Goal: Task Accomplishment & Management: Manage account settings

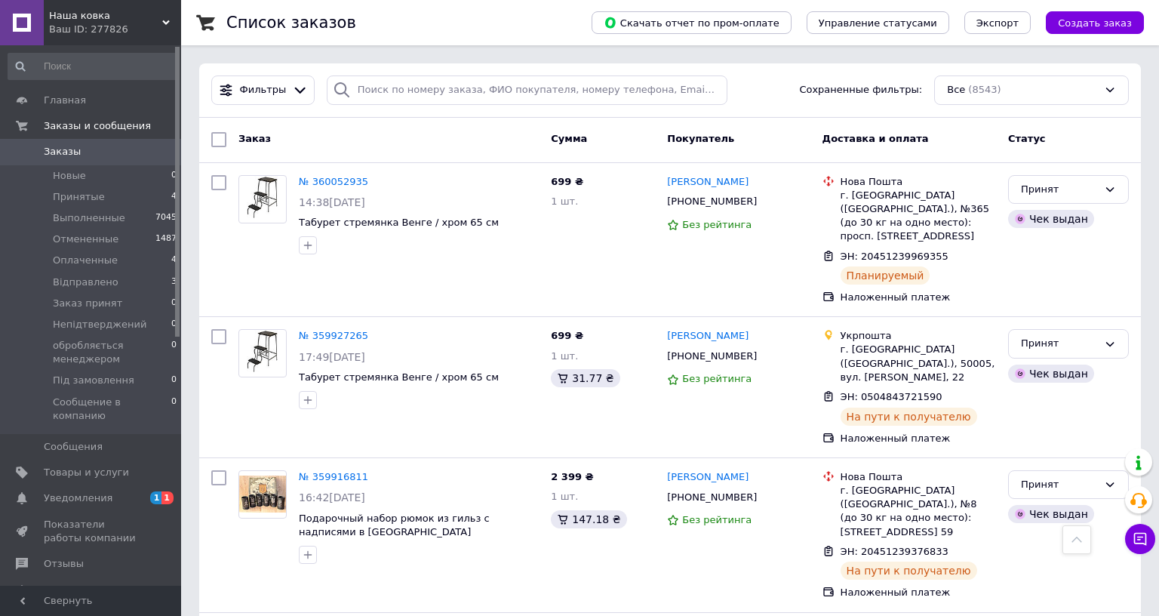
scroll to position [1033, 0]
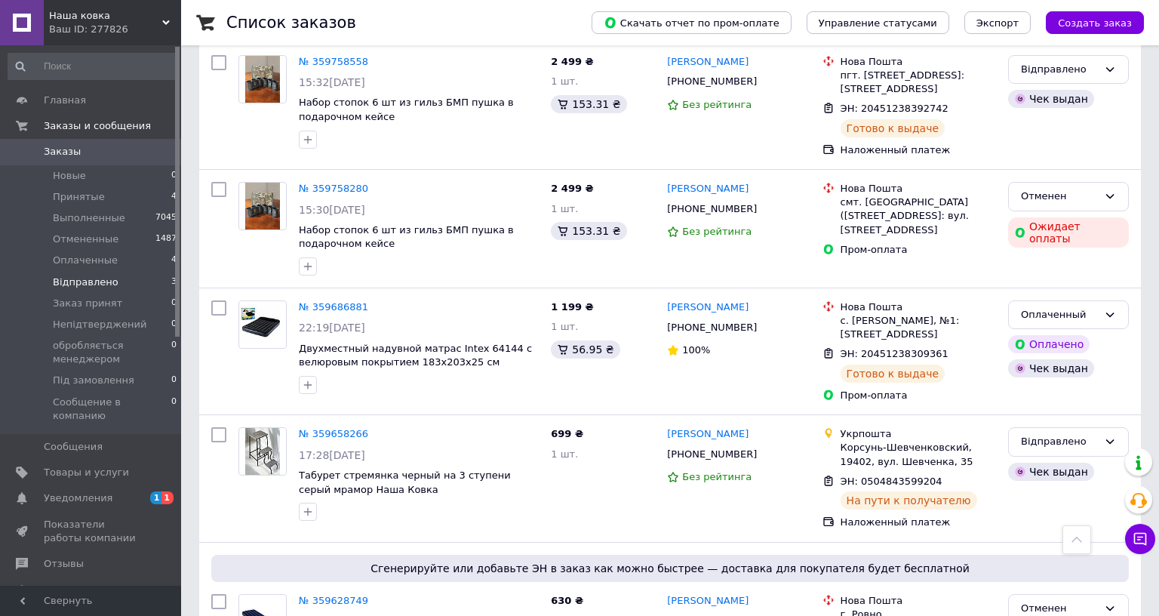
click at [108, 285] on span "Відправлено" at bounding box center [86, 282] width 66 height 14
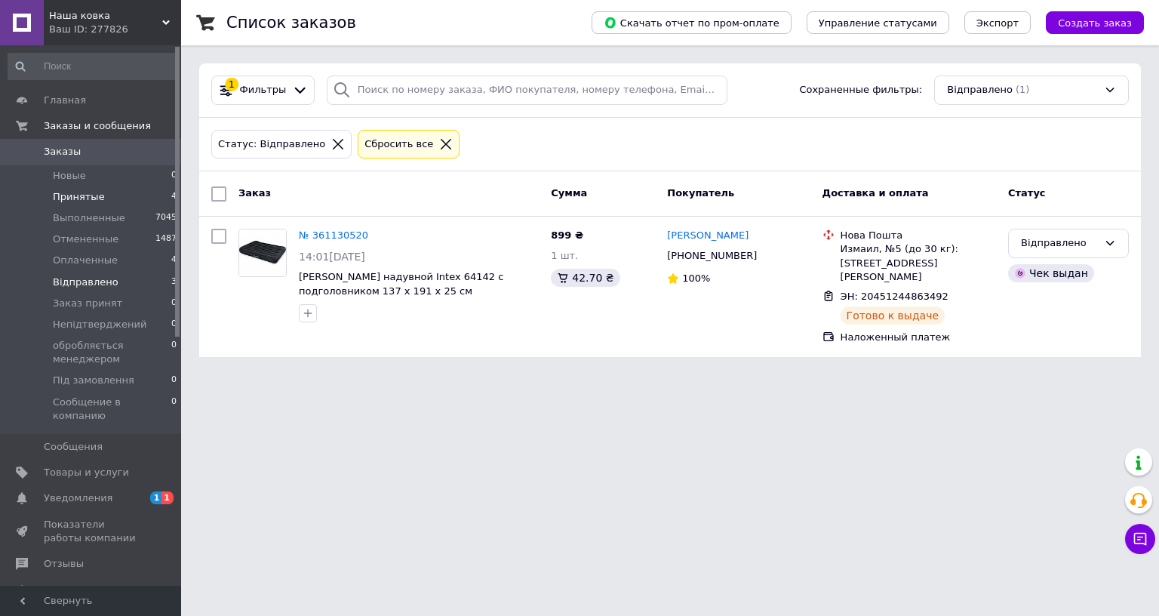
click at [118, 198] on li "Принятые 4" at bounding box center [93, 196] width 186 height 21
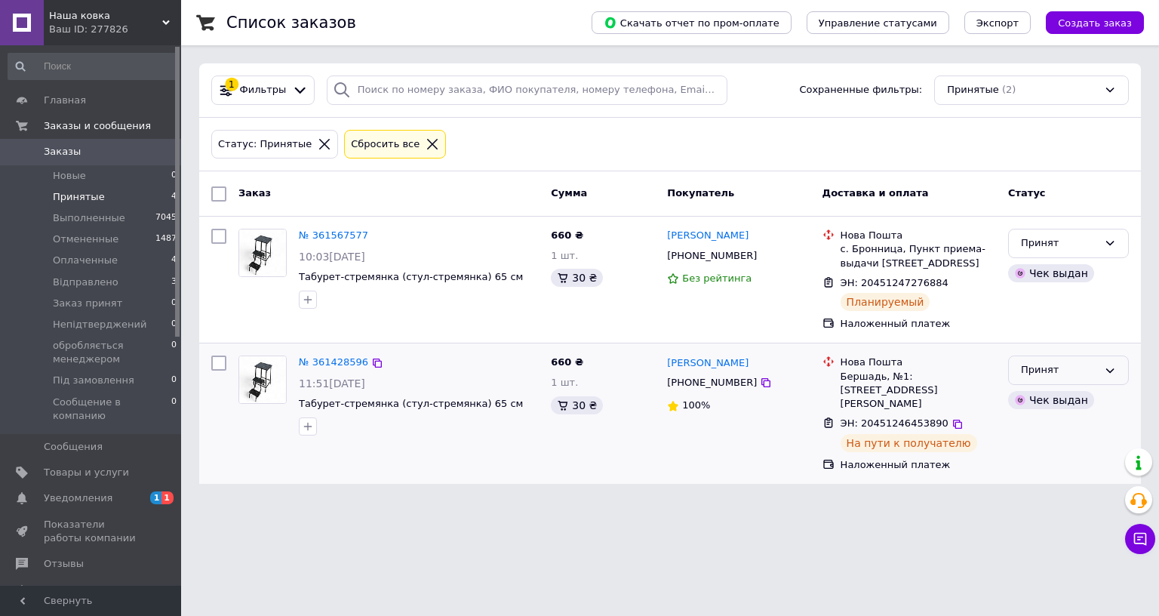
click at [1086, 365] on div "Принят" at bounding box center [1059, 370] width 77 height 16
click at [1039, 476] on li "Відправлено" at bounding box center [1067, 485] width 119 height 28
click at [107, 485] on link "Уведомления 1 1" at bounding box center [93, 498] width 186 height 26
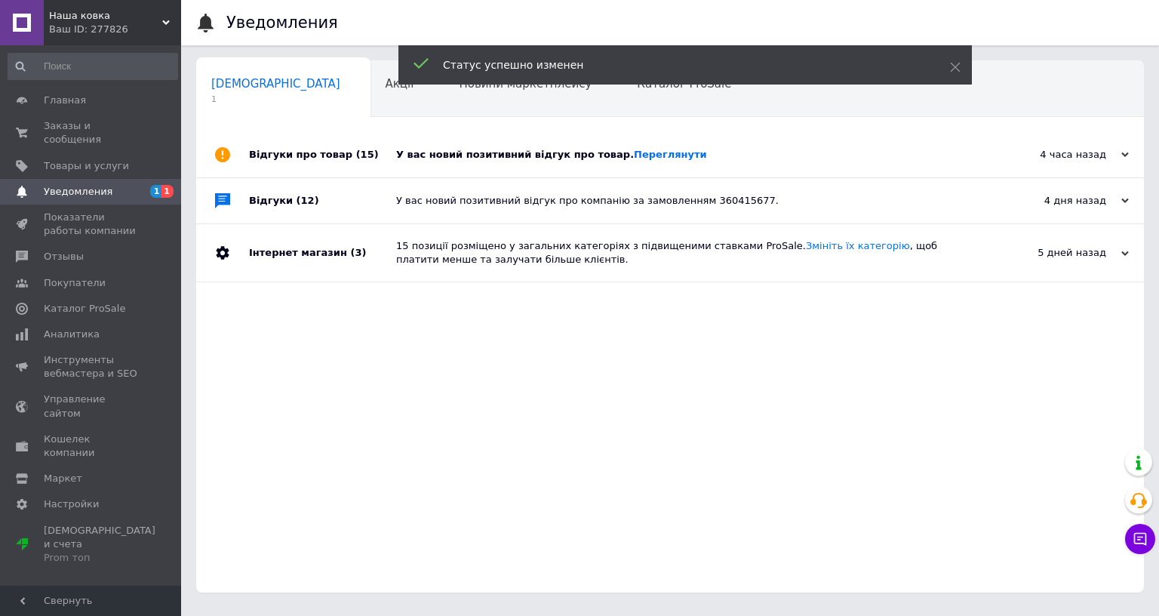
click at [766, 158] on div "У вас новий позитивний відгук про товар. [GEOGRAPHIC_DATA]" at bounding box center [687, 155] width 582 height 14
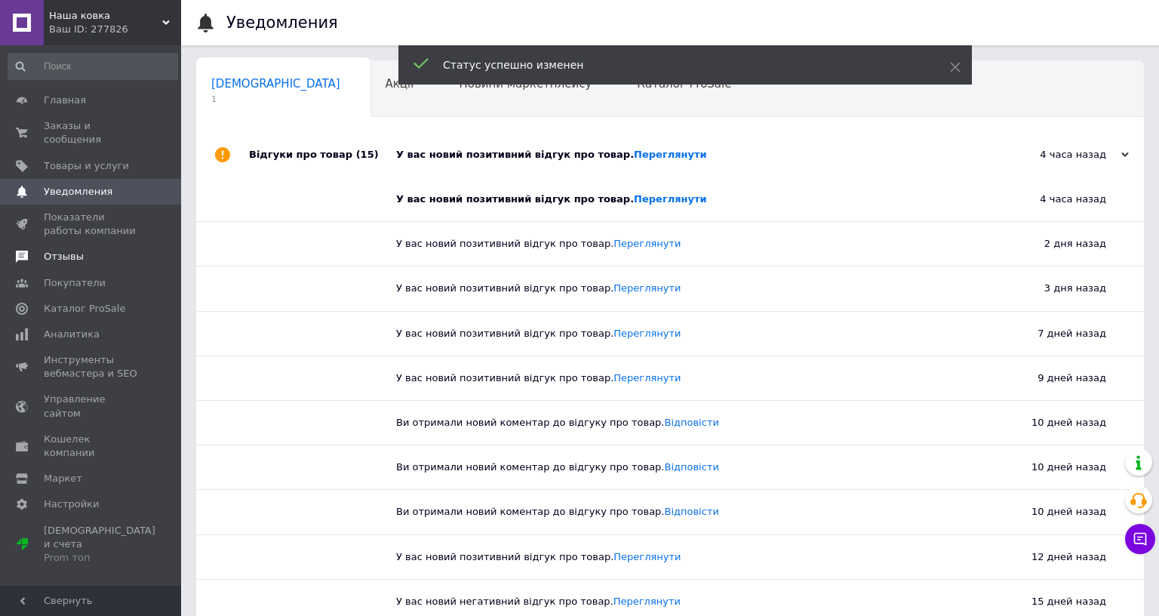
click at [96, 250] on span "Отзывы" at bounding box center [92, 257] width 96 height 14
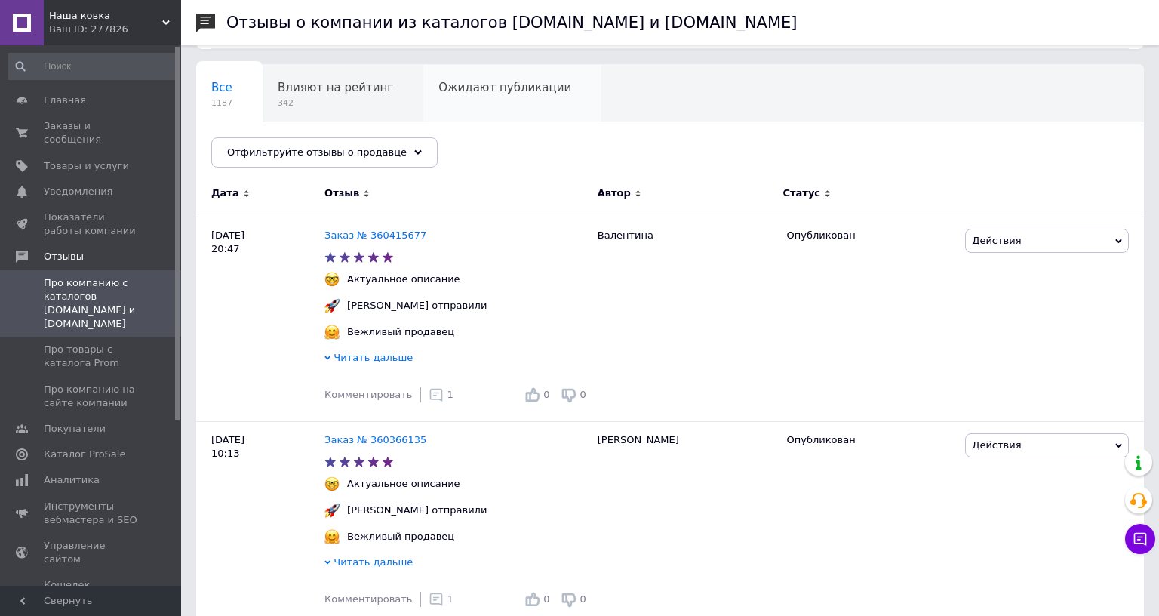
scroll to position [302, 0]
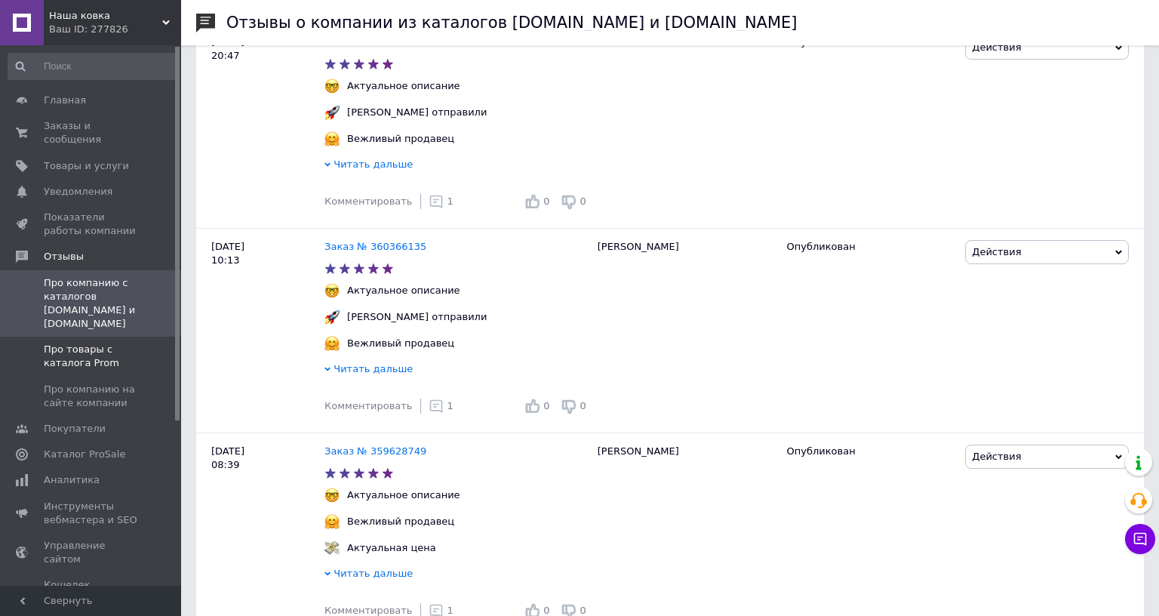
click at [97, 342] on span "Про товары с каталога Prom" at bounding box center [92, 355] width 96 height 27
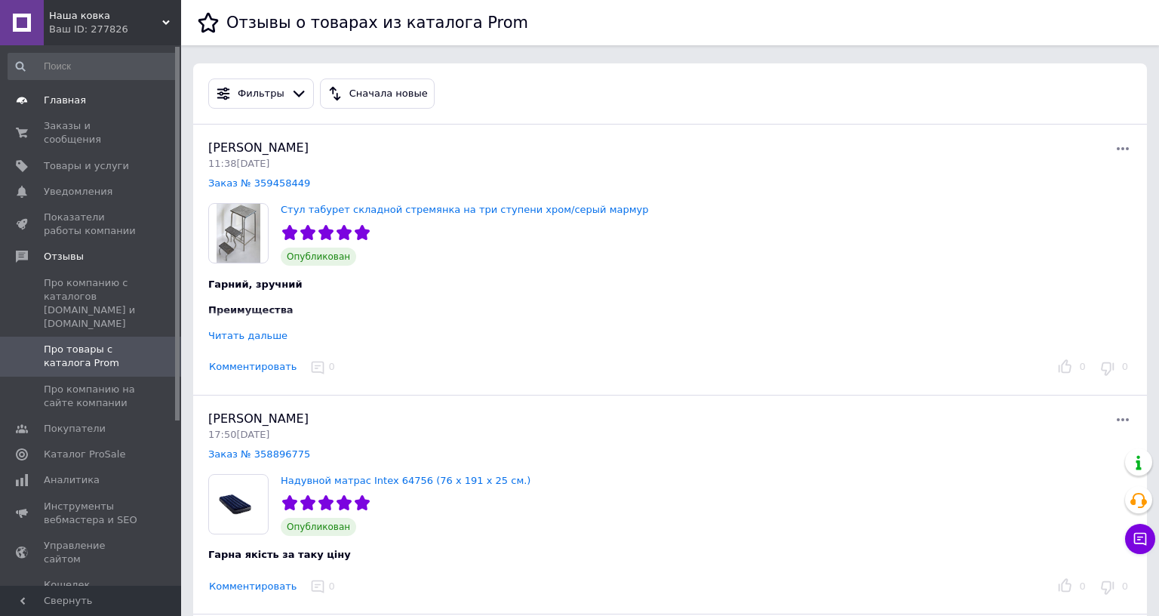
click at [95, 104] on span "Главная" at bounding box center [92, 101] width 96 height 14
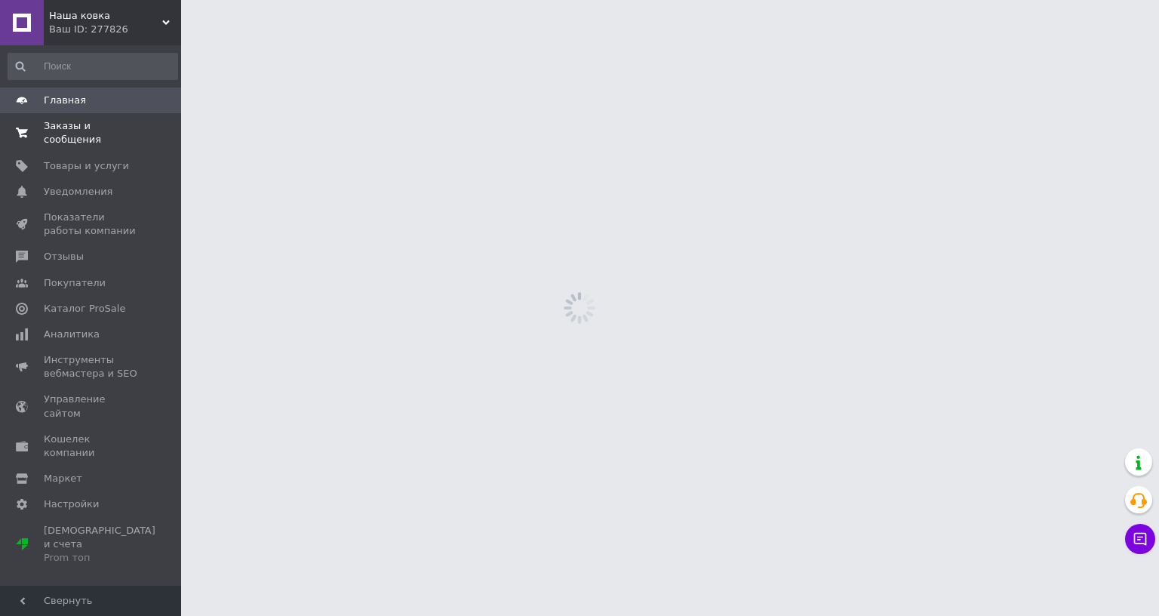
click at [103, 119] on span "Заказы и сообщения" at bounding box center [92, 132] width 96 height 27
